Goal: Information Seeking & Learning: Check status

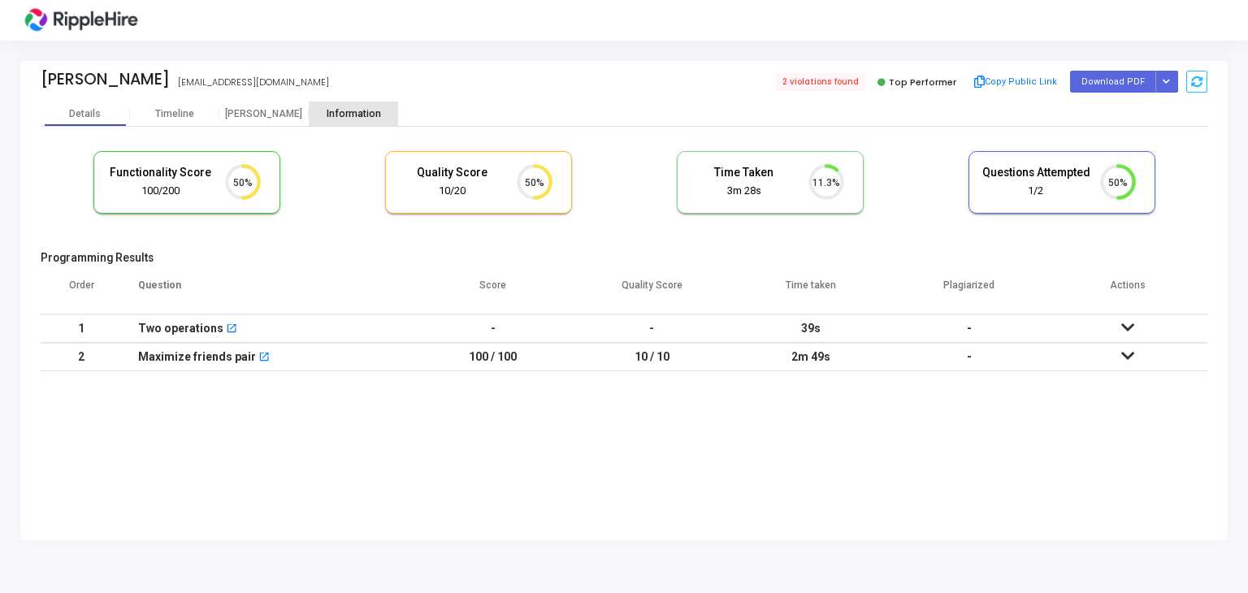
click at [365, 121] on div "Information" at bounding box center [353, 114] width 89 height 24
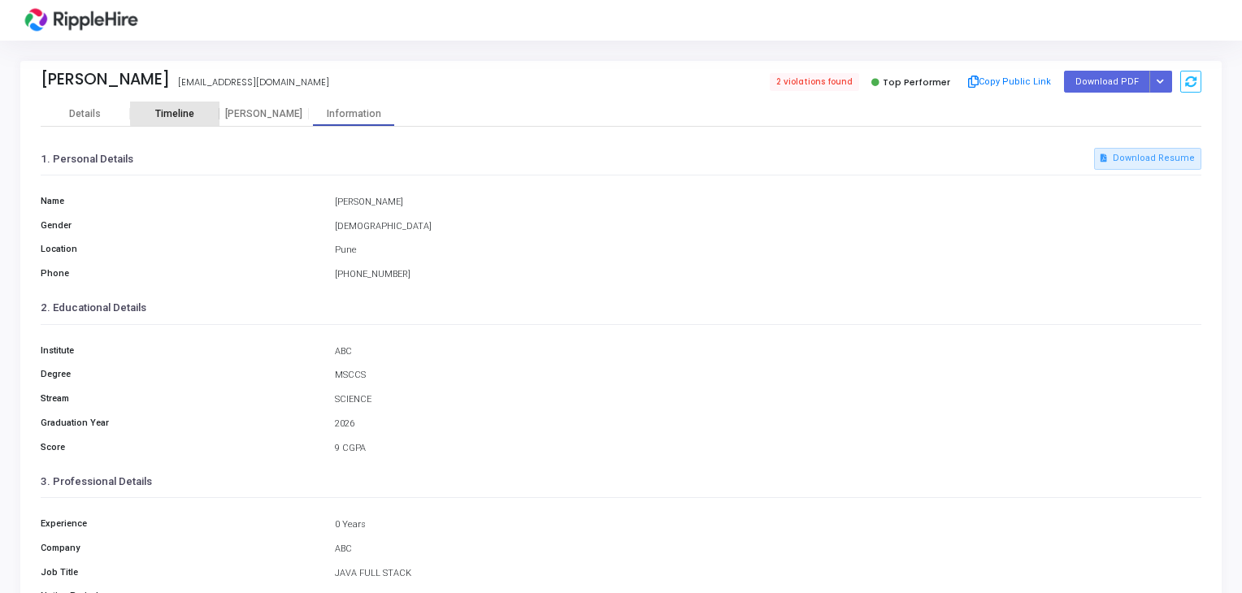
click at [196, 108] on div "Timeline" at bounding box center [174, 114] width 89 height 12
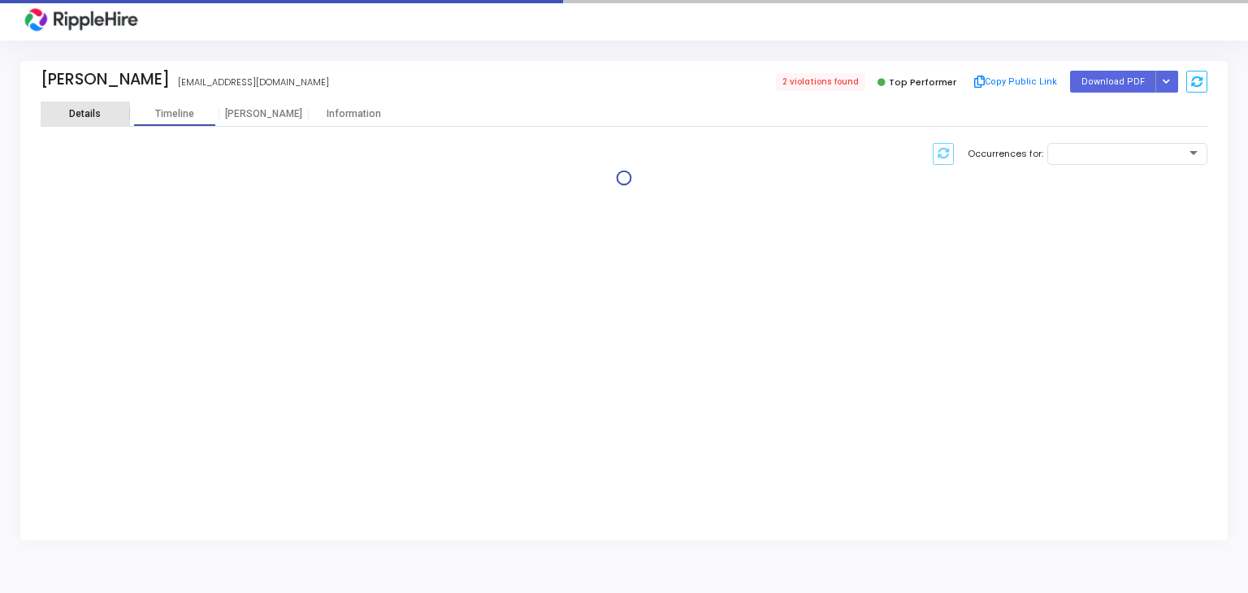
click at [80, 119] on div "Details" at bounding box center [85, 114] width 32 height 12
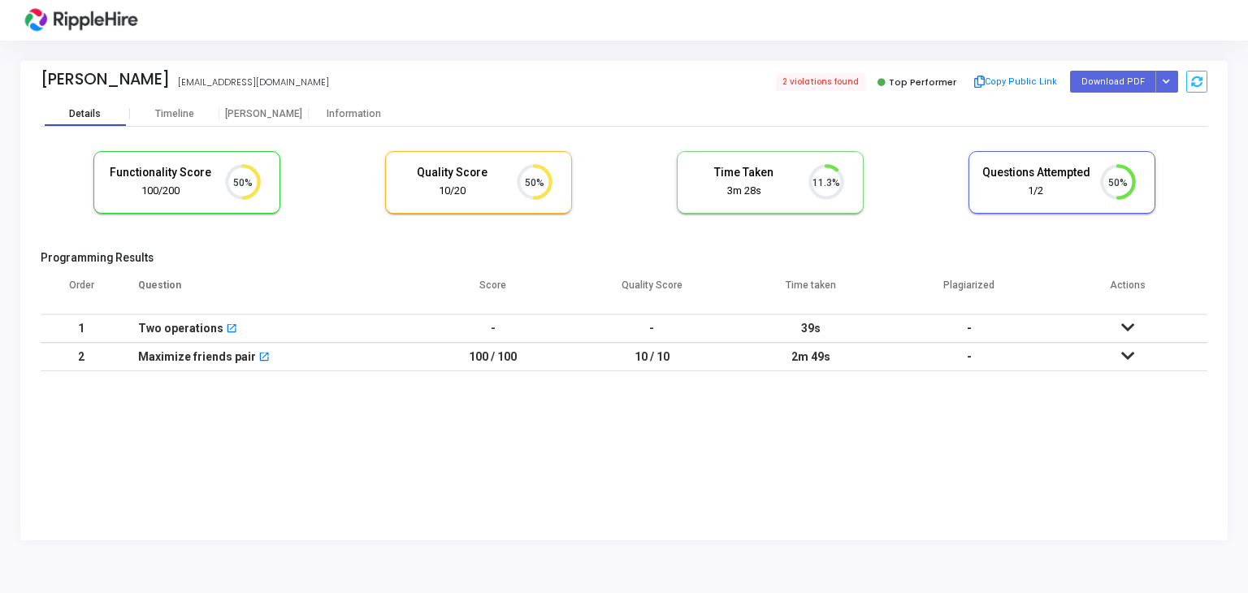
scroll to position [7, 7]
click at [265, 114] on div "[PERSON_NAME]" at bounding box center [263, 114] width 89 height 12
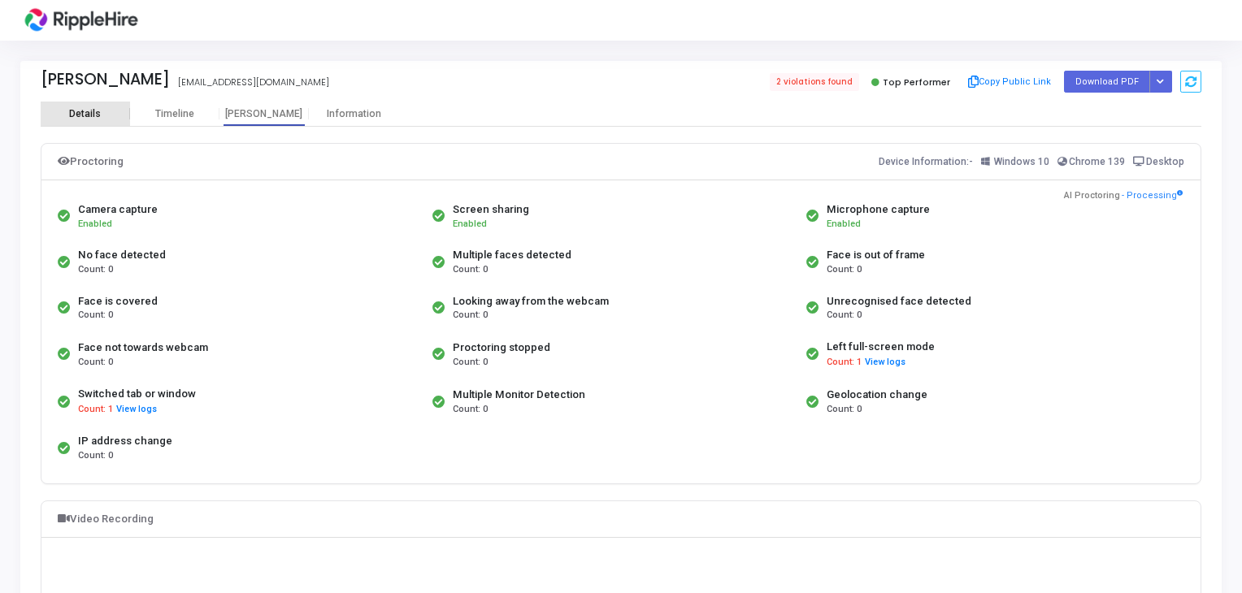
click at [92, 113] on div "Details" at bounding box center [85, 114] width 32 height 12
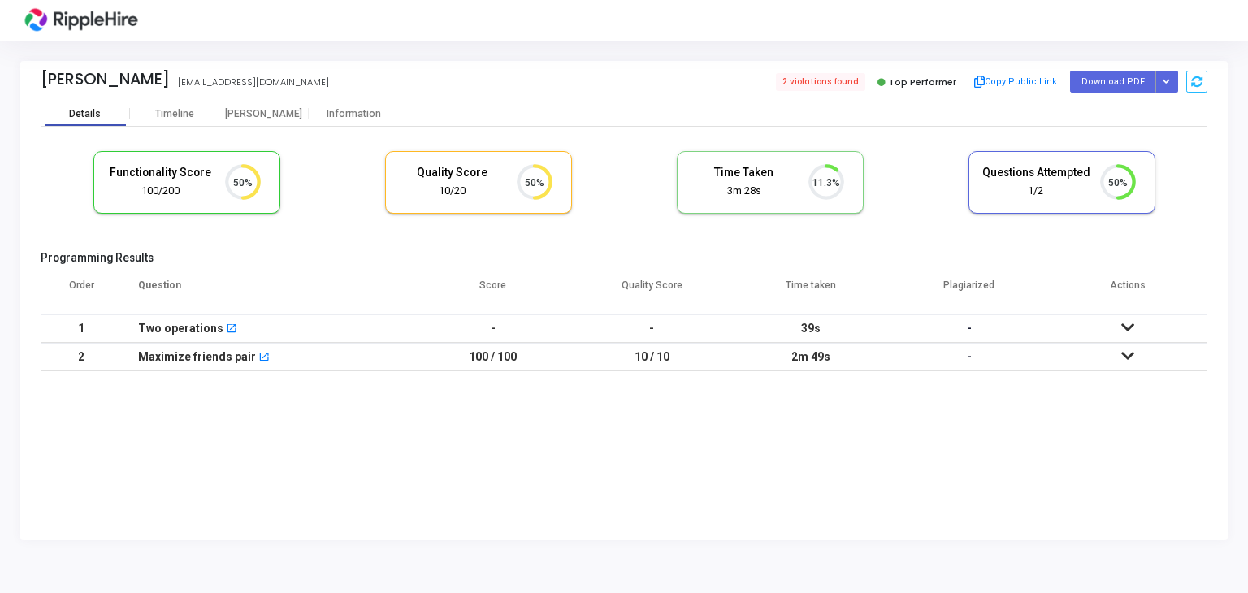
scroll to position [7, 7]
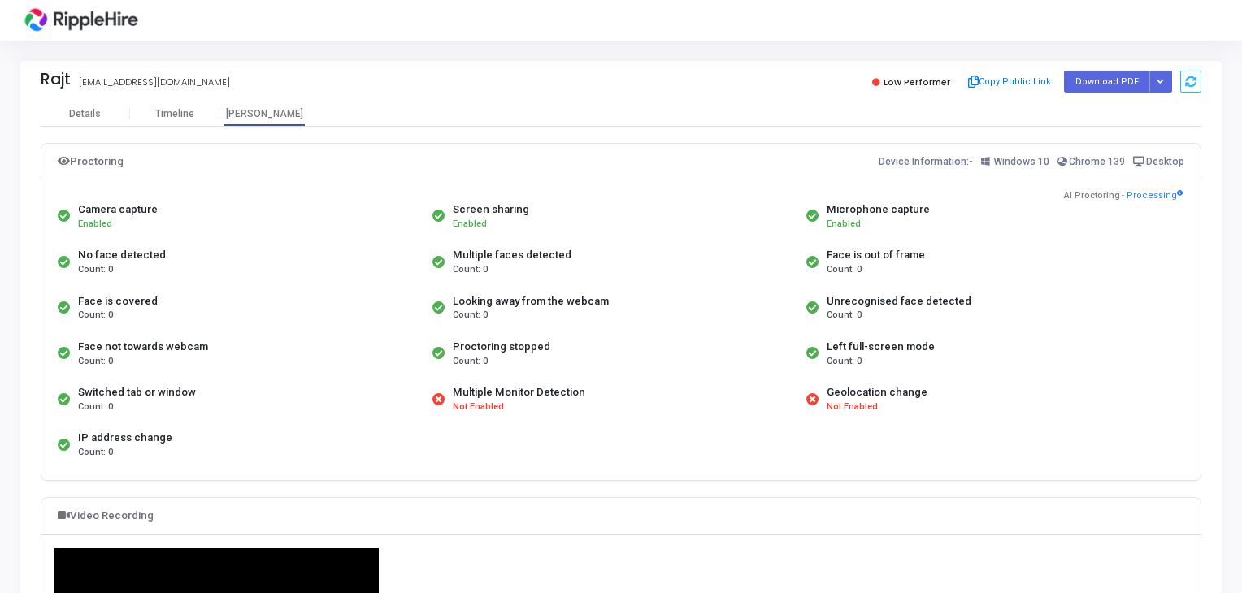
click at [85, 52] on div "Rajt [EMAIL_ADDRESS][DOMAIN_NAME] Low Performer Copy Public Link Download PDF R…" at bounding box center [621, 317] width 1242 height 553
click at [85, 115] on div "Details" at bounding box center [85, 114] width 32 height 12
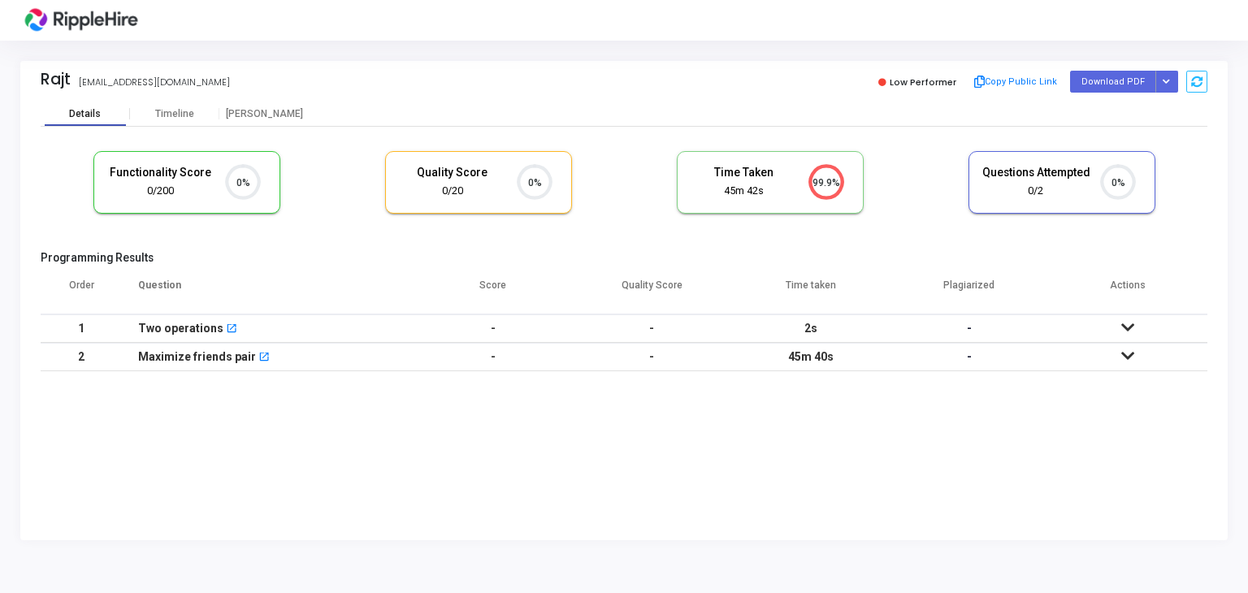
scroll to position [7, 7]
